Goal: Task Accomplishment & Management: Manage account settings

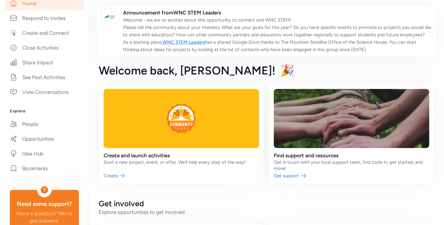
scroll to position [123, 0]
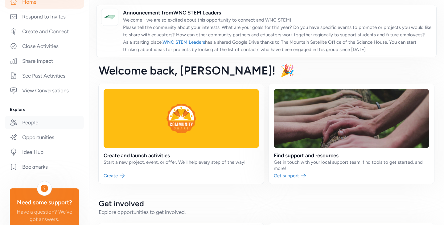
click at [41, 127] on link "People" at bounding box center [44, 123] width 79 height 14
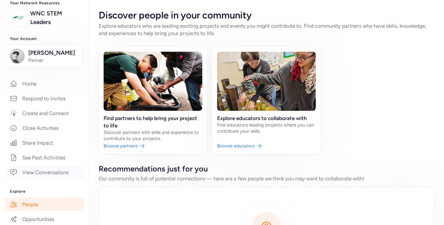
scroll to position [31, 0]
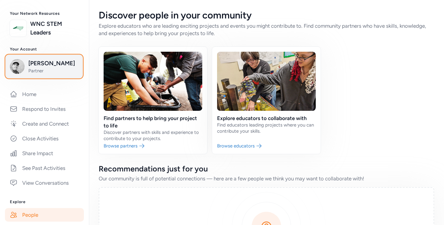
click at [44, 65] on span "Wesley Davis" at bounding box center [53, 63] width 50 height 9
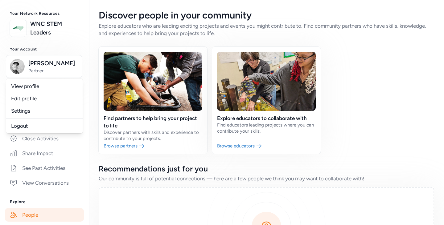
click at [97, 53] on div "Discover people in your community Explore educators who are leading exciting pr…" at bounding box center [266, 169] width 355 height 339
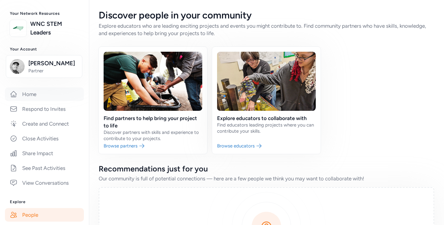
click at [45, 93] on link "Home" at bounding box center [44, 94] width 79 height 14
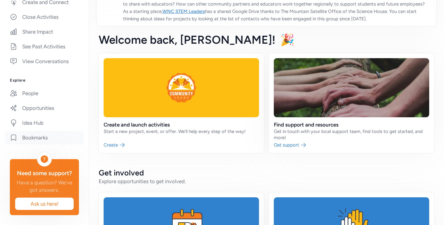
scroll to position [161, 0]
click at [40, 88] on link "People" at bounding box center [44, 94] width 79 height 14
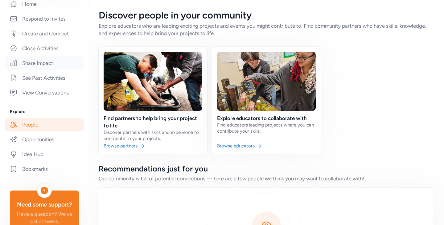
scroll to position [38, 0]
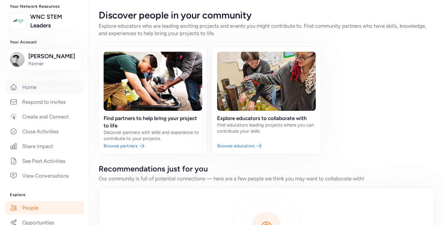
click at [43, 88] on link "Home" at bounding box center [44, 87] width 79 height 14
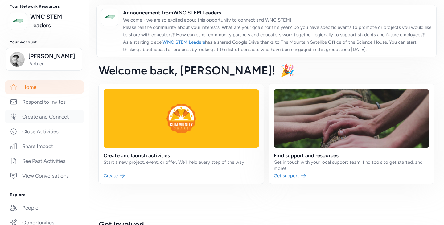
click at [45, 117] on link "Create and Connect" at bounding box center [44, 117] width 79 height 14
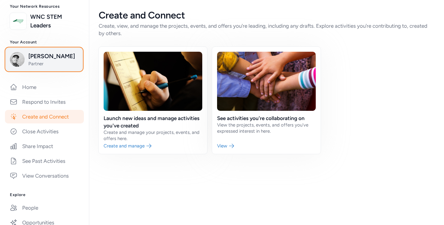
click at [46, 55] on span "Wesley Davis" at bounding box center [53, 56] width 50 height 9
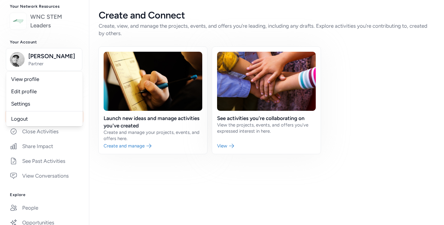
click at [55, 23] on link "WNC STEM Leaders" at bounding box center [54, 21] width 49 height 17
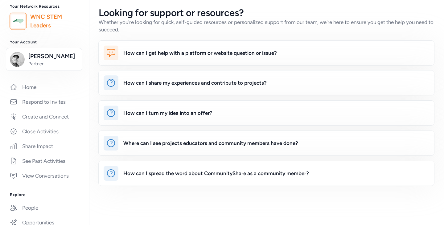
click at [55, 23] on link "WNC STEM Leaders" at bounding box center [54, 21] width 49 height 17
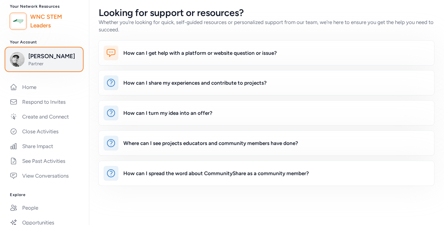
click at [49, 58] on span "Wesley Davis" at bounding box center [53, 56] width 50 height 9
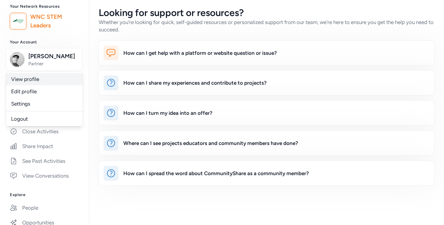
click at [43, 81] on link "View profile" at bounding box center [44, 79] width 76 height 12
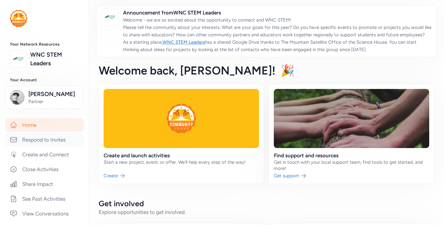
click at [44, 137] on link "Respond to Invites" at bounding box center [44, 140] width 79 height 14
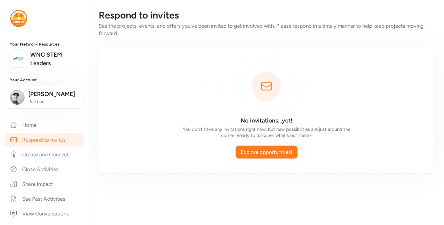
click at [44, 137] on link "Respond to Invites" at bounding box center [44, 140] width 79 height 14
click at [285, 156] on span "Explore opportunities!" at bounding box center [266, 152] width 51 height 7
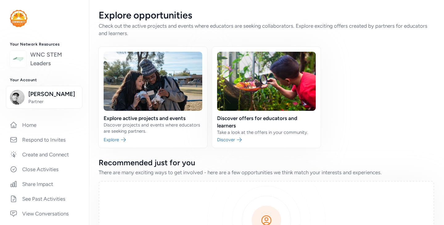
click at [49, 55] on link "WNC STEM Leaders" at bounding box center [54, 59] width 49 height 17
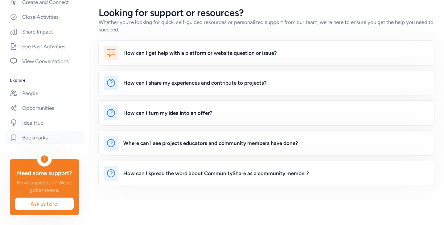
scroll to position [161, 0]
click at [51, 203] on span "Ask us here!" at bounding box center [44, 203] width 49 height 7
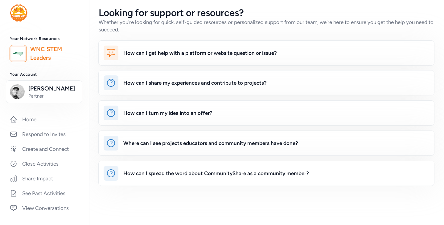
scroll to position [0, 0]
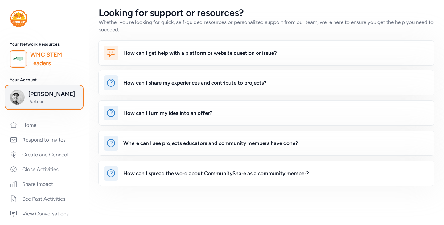
click at [23, 95] on img "button" at bounding box center [17, 97] width 15 height 15
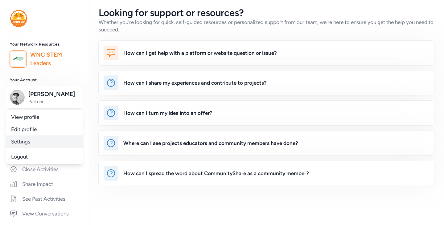
click at [29, 139] on link "Settings" at bounding box center [44, 142] width 76 height 12
